Goal: Information Seeking & Learning: Learn about a topic

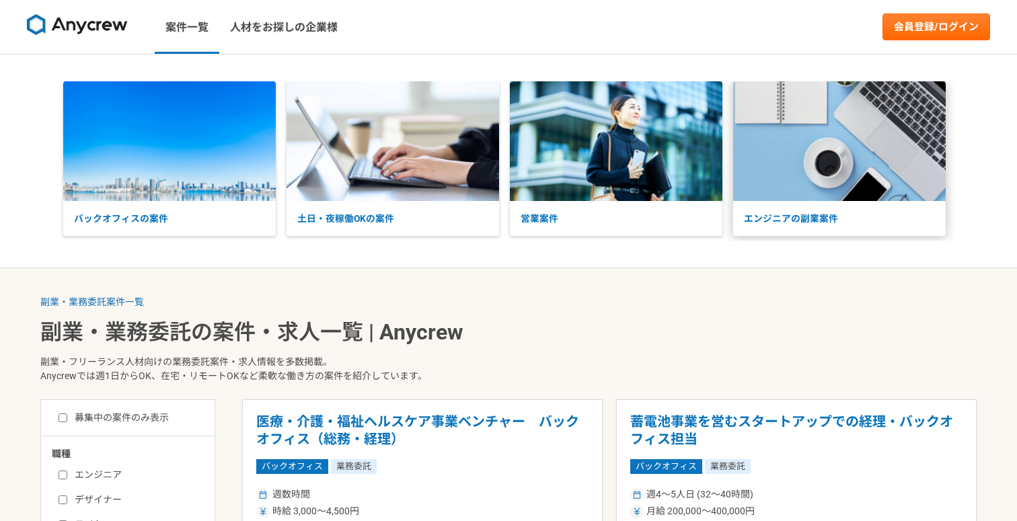
click at [796, 161] on img at bounding box center [839, 141] width 213 height 120
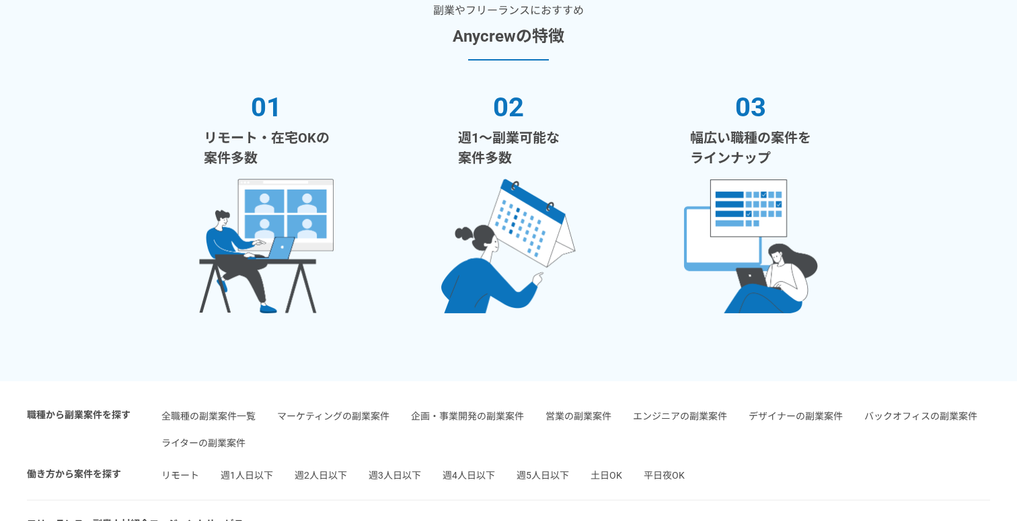
scroll to position [2843, 0]
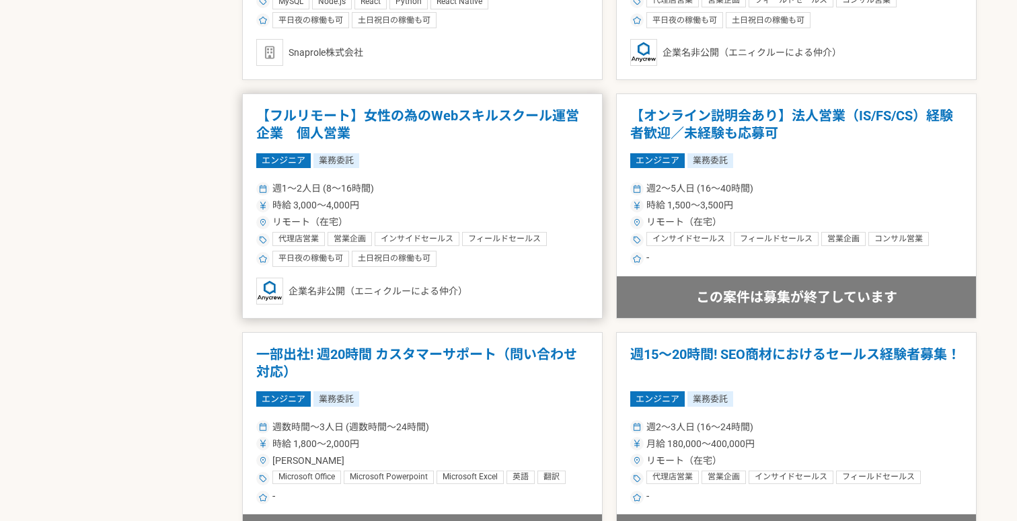
scroll to position [1500, 0]
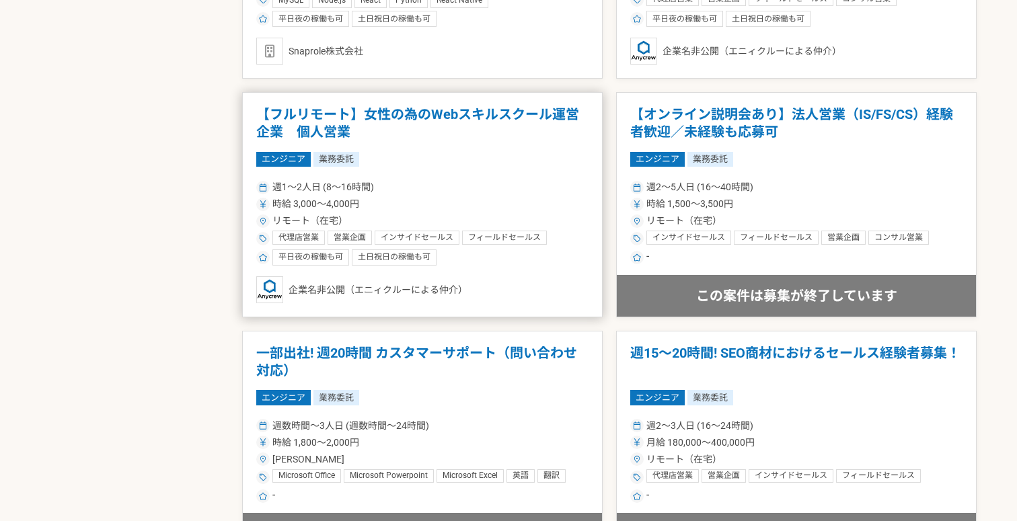
click at [509, 146] on article "【フルリモート】女性の為のWebスキルスクール運営企業　個人営業 エンジニア 業務委託 週1〜2人日 (8〜16時間) 時給 3,000〜4,000円 リモー…" at bounding box center [422, 204] width 360 height 225
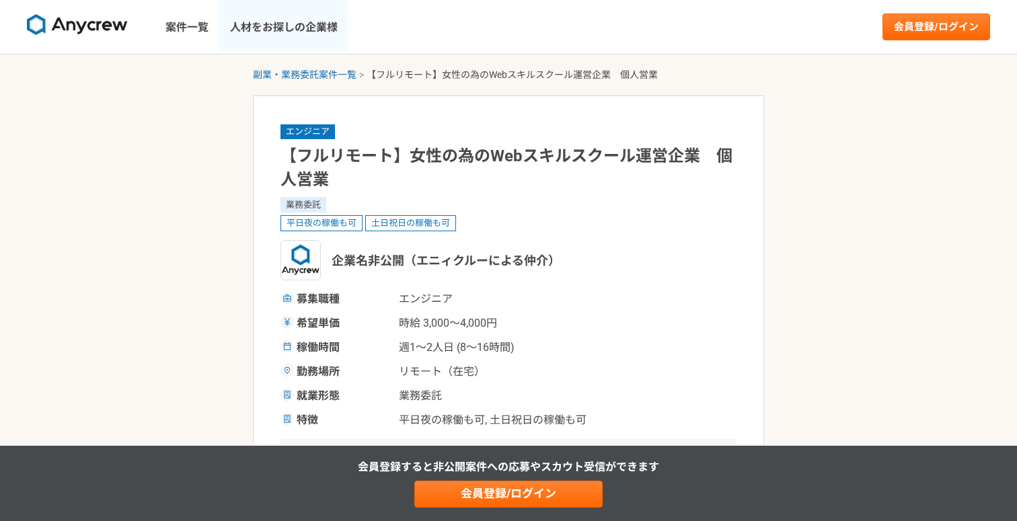
click at [291, 17] on link "人材をお探しの企業様" at bounding box center [283, 27] width 129 height 54
click at [106, 30] on img at bounding box center [77, 25] width 101 height 22
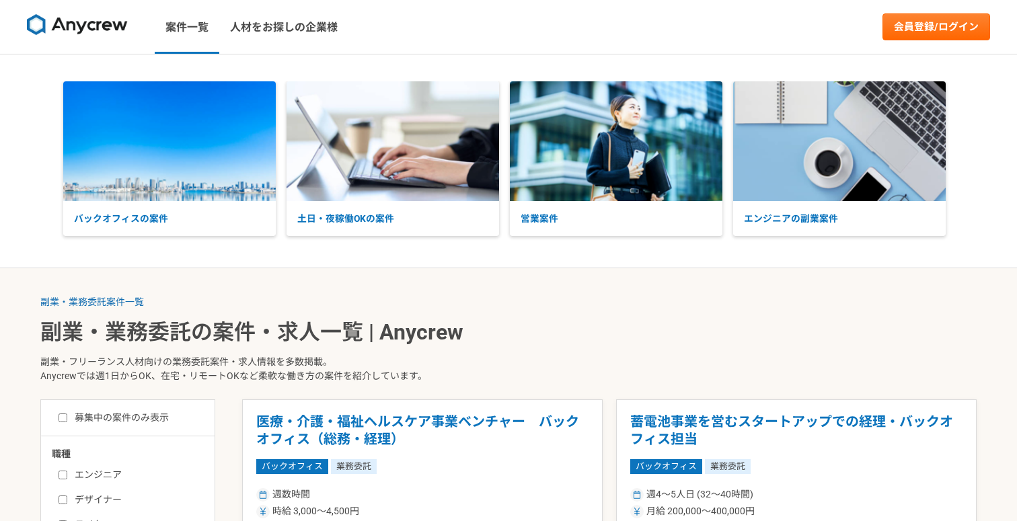
click at [120, 40] on link at bounding box center [78, 27] width 112 height 37
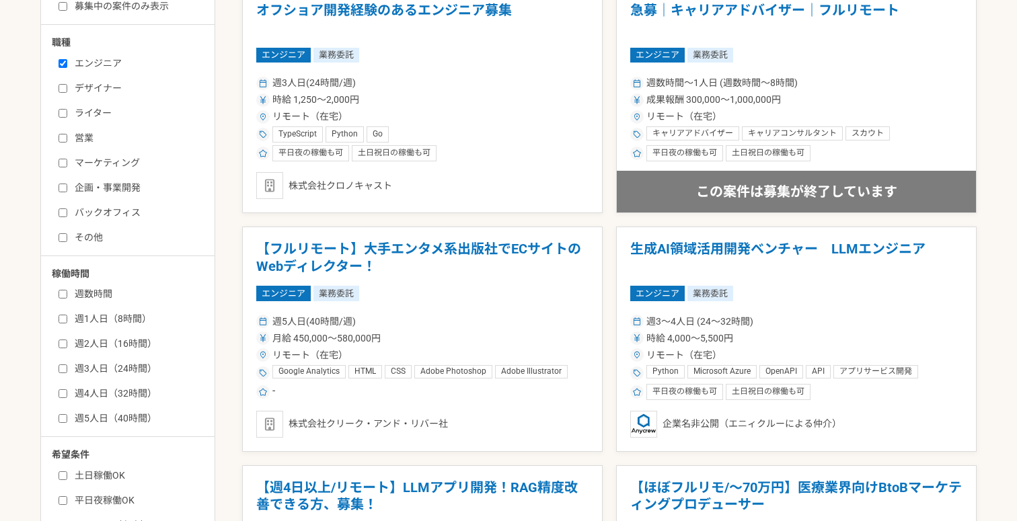
scroll to position [412, 0]
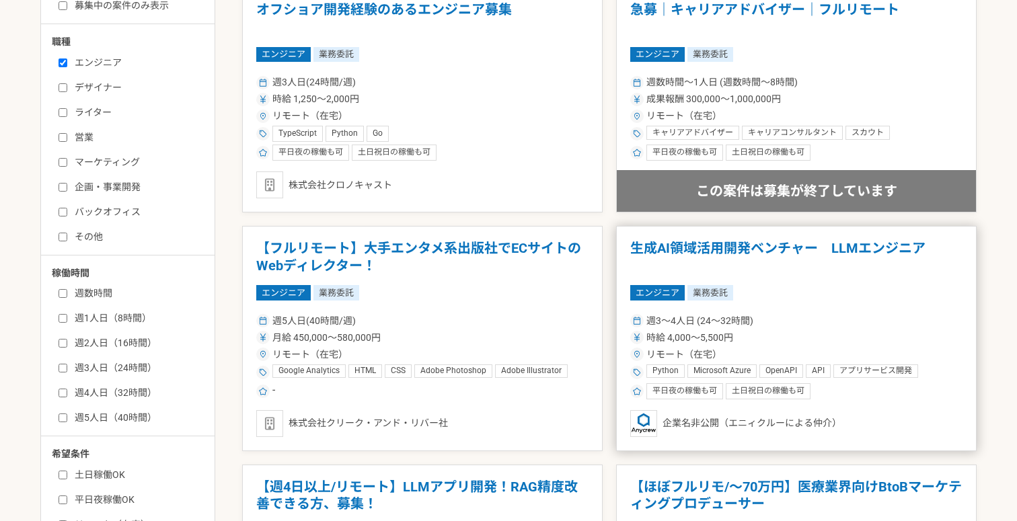
click at [689, 252] on h1 "生成AI領域活用開発ベンチャー　LLMエンジニア" at bounding box center [796, 257] width 332 height 34
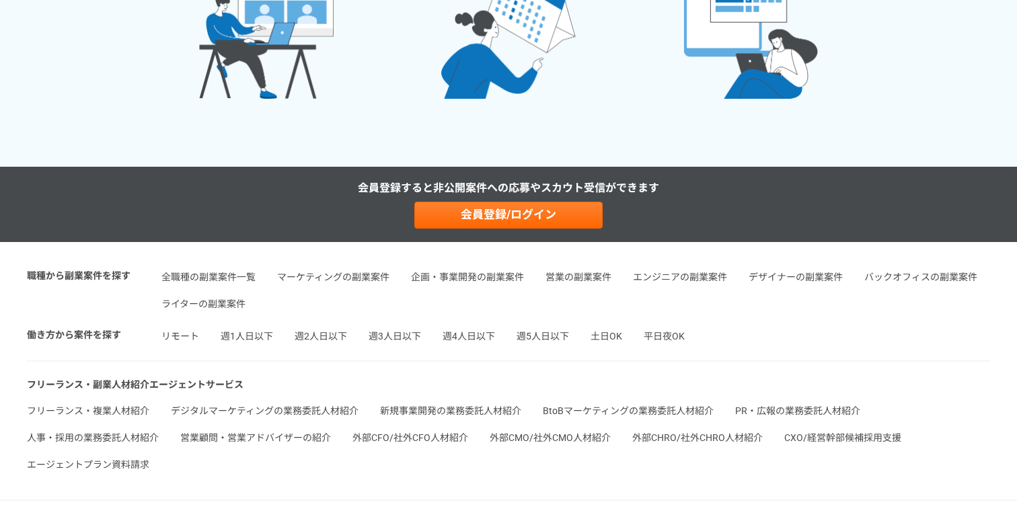
scroll to position [2226, 0]
